Goal: Information Seeking & Learning: Learn about a topic

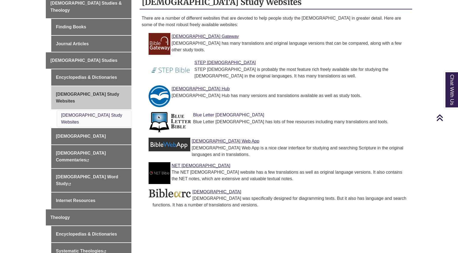
scroll to position [163, 0]
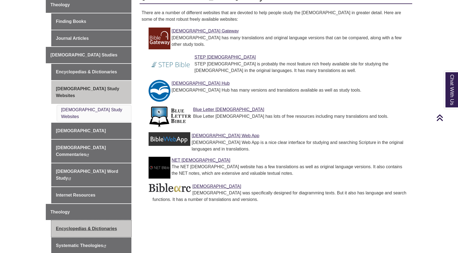
click at [78, 220] on link "Encyclopedias & Dictionaries" at bounding box center [91, 228] width 80 height 16
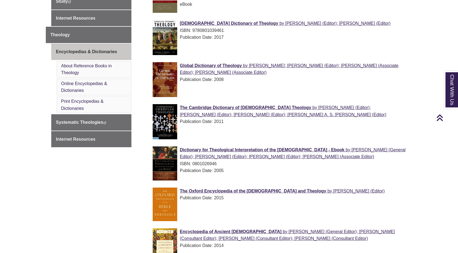
scroll to position [322, 0]
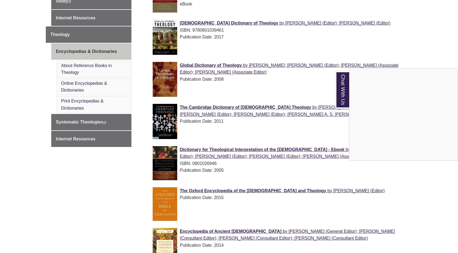
click at [198, 150] on div "Chat With Us" at bounding box center [229, 126] width 458 height 253
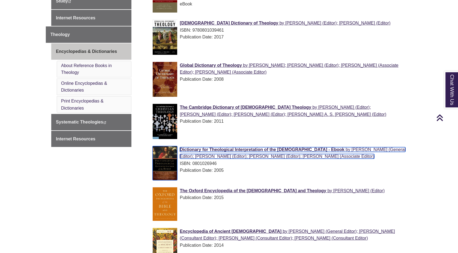
click at [198, 150] on span "Dictionary for Theological Interpretation of the Bible - Ebook" at bounding box center [262, 149] width 165 height 5
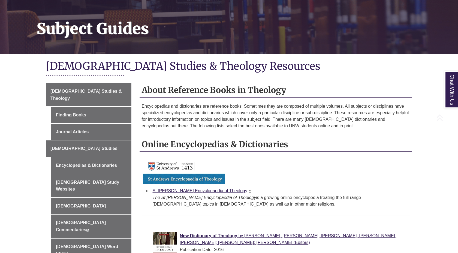
scroll to position [78, 0]
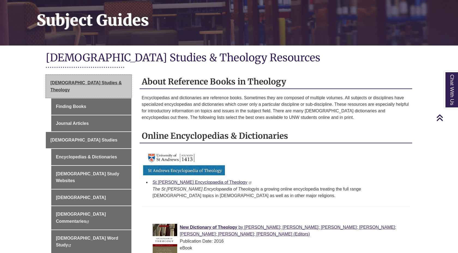
click at [76, 81] on span "Biblical Studies & Theology" at bounding box center [85, 86] width 71 height 12
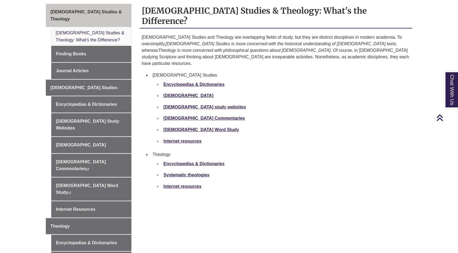
scroll to position [150, 0]
click at [177, 127] on link "[DEMOGRAPHIC_DATA] Word Study" at bounding box center [200, 129] width 75 height 5
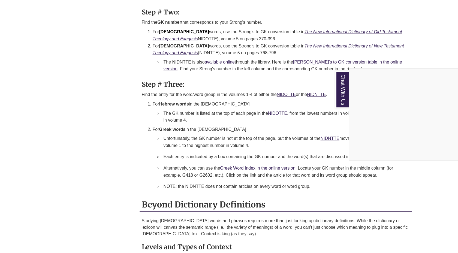
scroll to position [634, 0]
